Goal: Navigation & Orientation: Find specific page/section

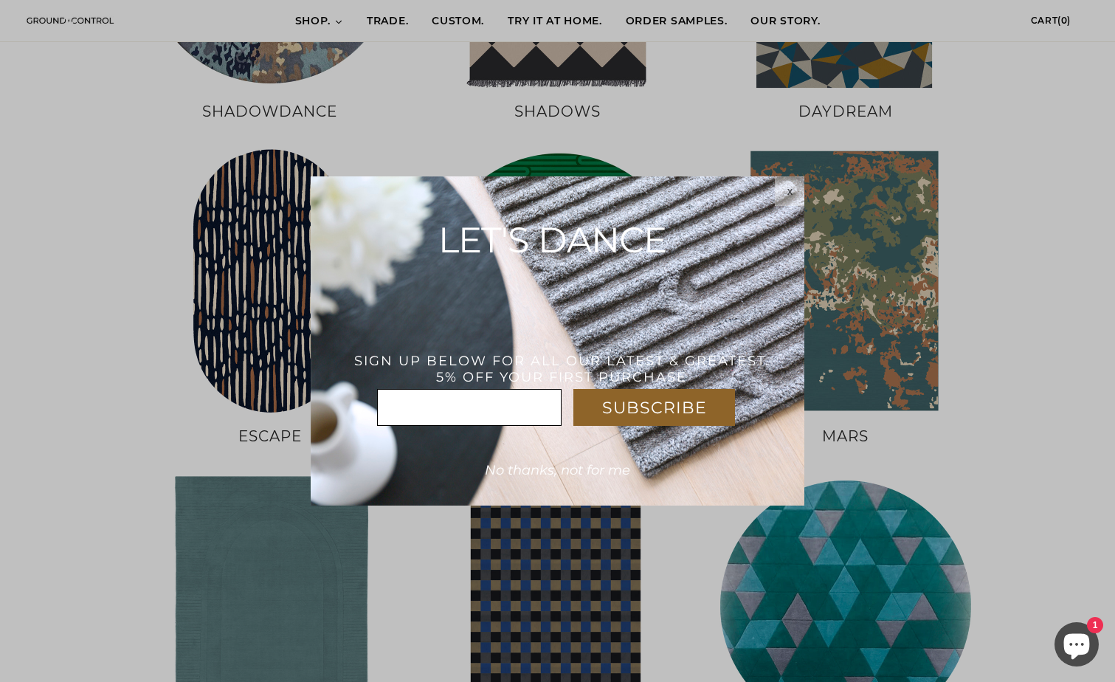
scroll to position [778, 0]
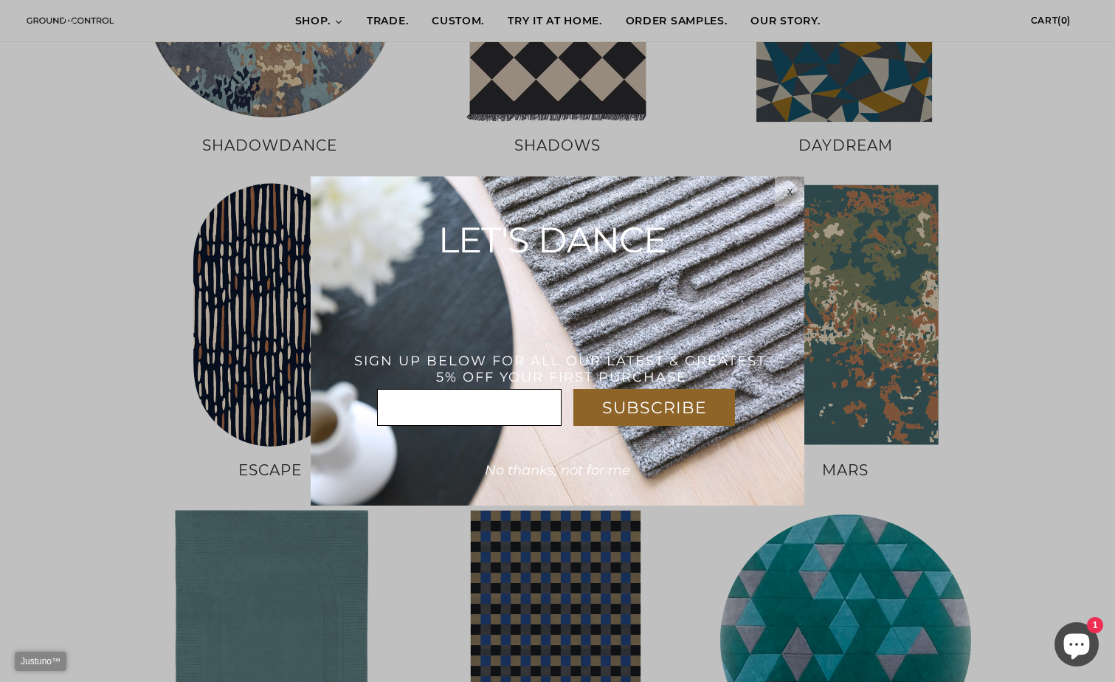
click at [530, 468] on span "No thanks, not for me" at bounding box center [557, 470] width 145 height 16
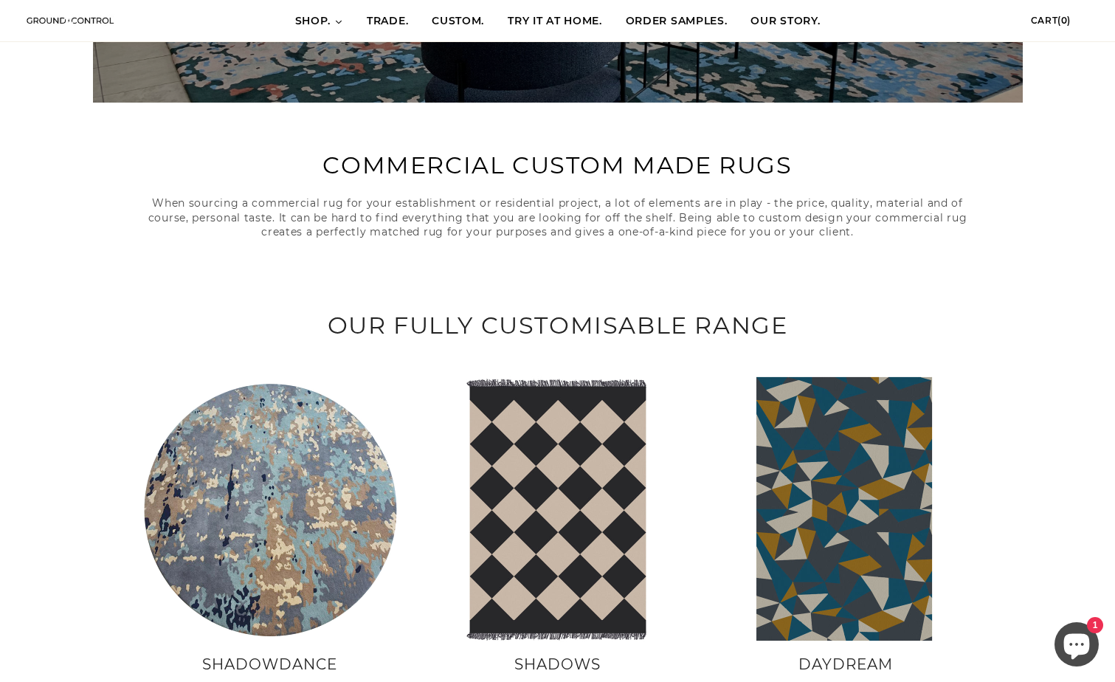
scroll to position [281, 0]
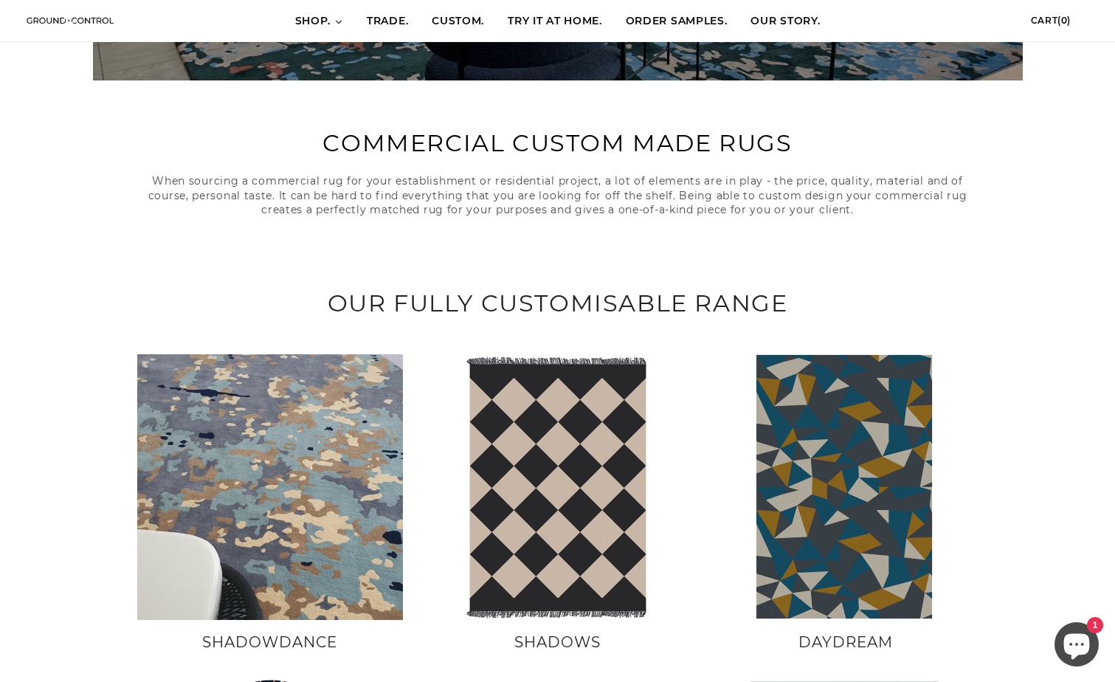
click at [273, 468] on img at bounding box center [270, 487] width 266 height 266
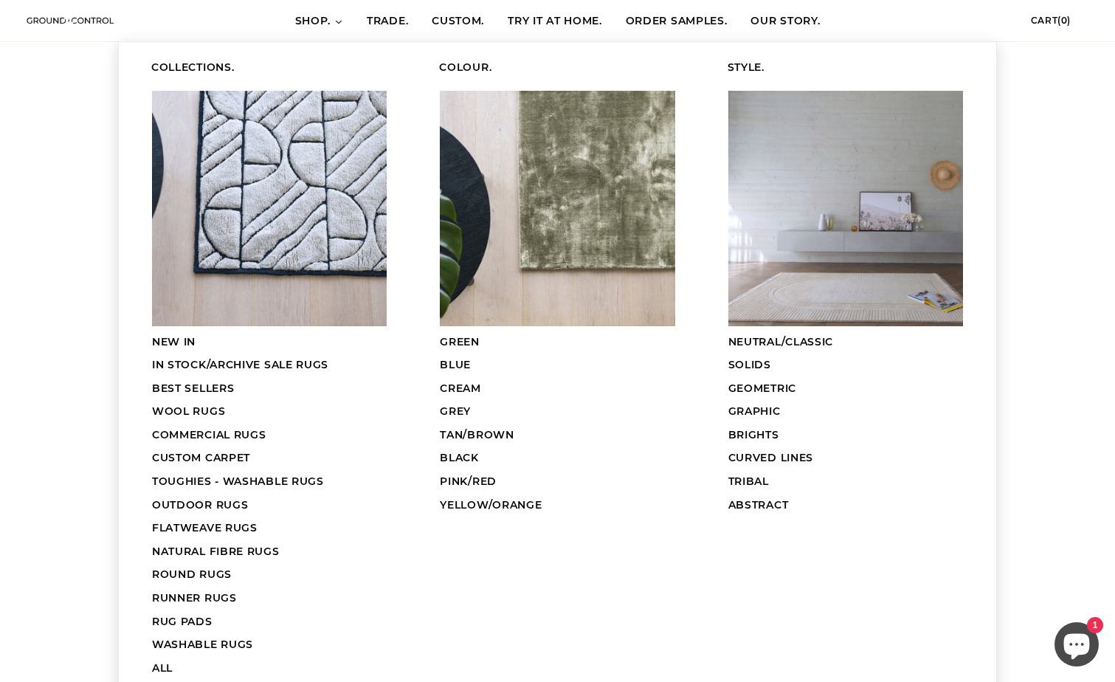
click at [218, 432] on span "COMMERCIAL RUGS" at bounding box center [209, 434] width 114 height 13
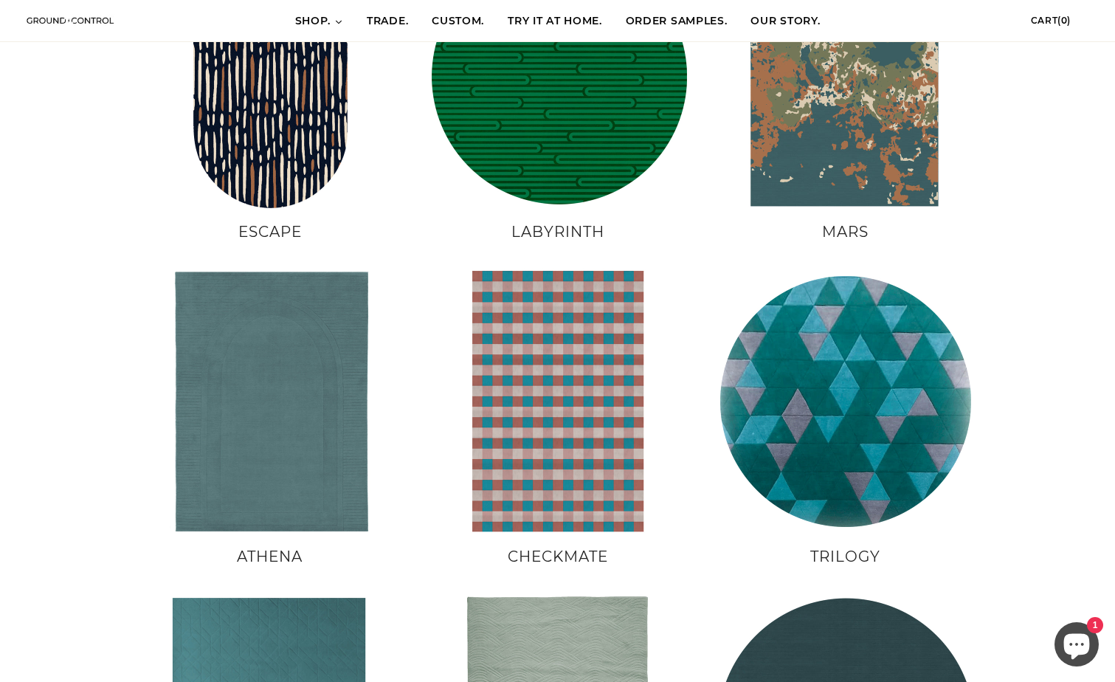
scroll to position [1033, 0]
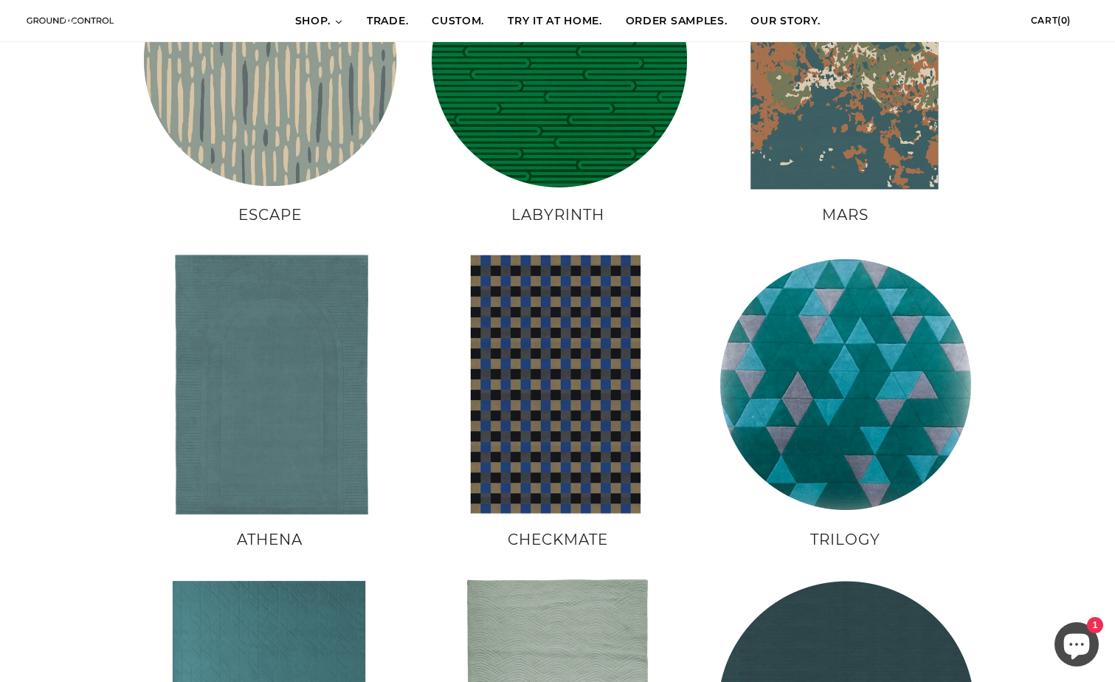
click at [277, 155] on img at bounding box center [270, 60] width 266 height 266
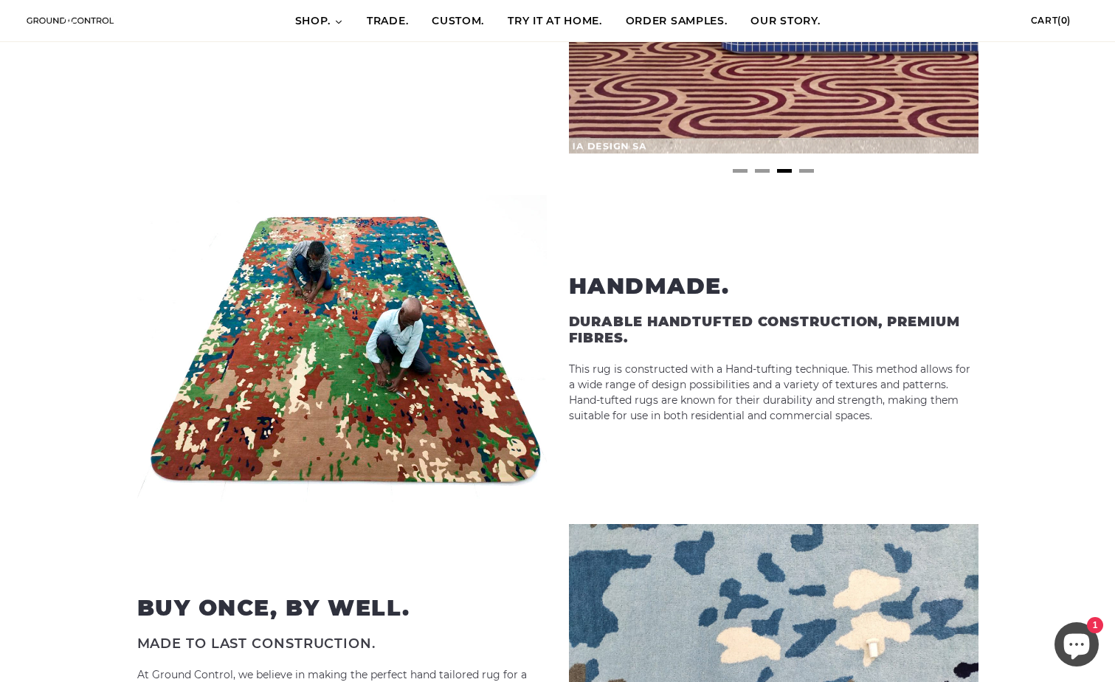
scroll to position [1033, 0]
